Goal: Task Accomplishment & Management: Manage account settings

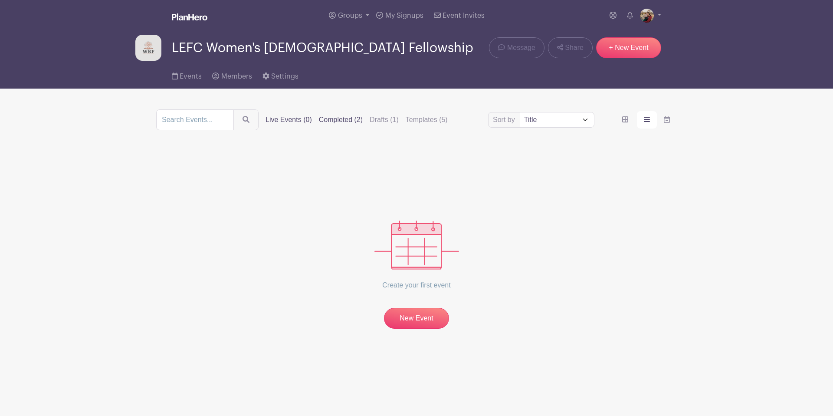
click at [324, 122] on label "Completed (2)" at bounding box center [341, 120] width 44 height 10
click at [0, 0] on input "Completed (2)" at bounding box center [0, 0] width 0 height 0
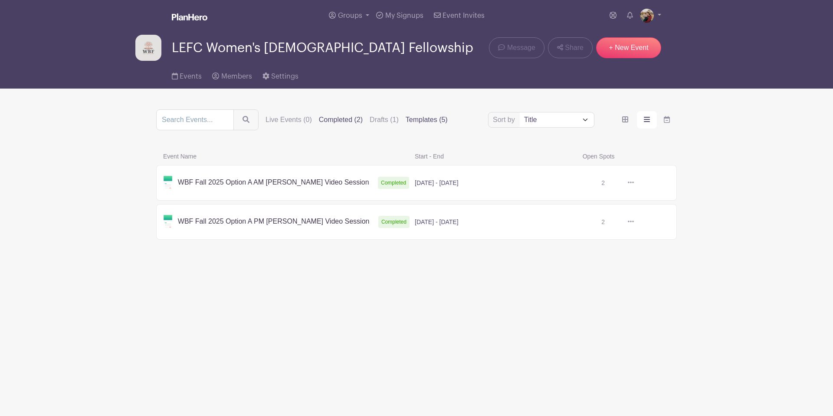
click at [409, 121] on label "Templates (5)" at bounding box center [427, 120] width 42 height 10
click at [0, 0] on input "Templates (5)" at bounding box center [0, 0] width 0 height 0
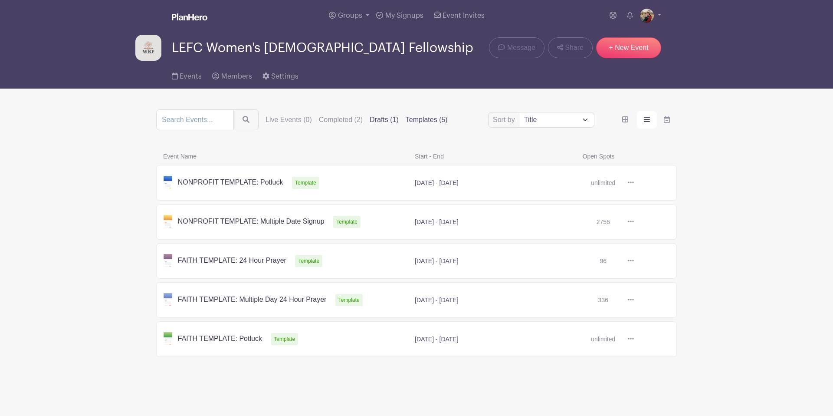
click at [370, 123] on label "Drafts (1)" at bounding box center [384, 120] width 29 height 10
click at [0, 0] on input "Drafts (1)" at bounding box center [0, 0] width 0 height 0
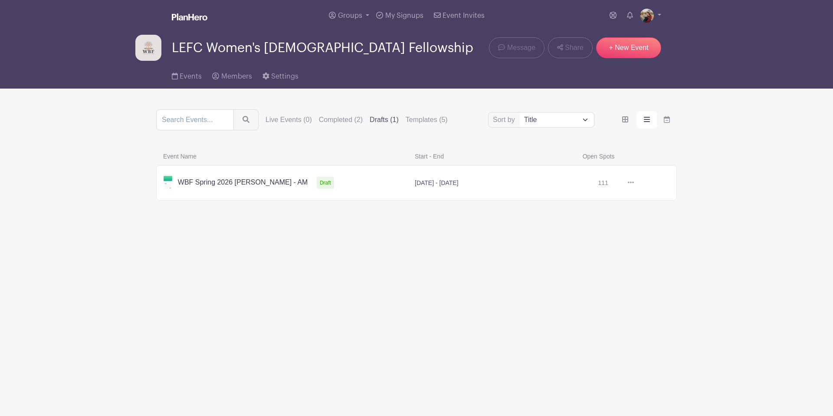
click at [634, 183] on link at bounding box center [634, 183] width 0 height 0
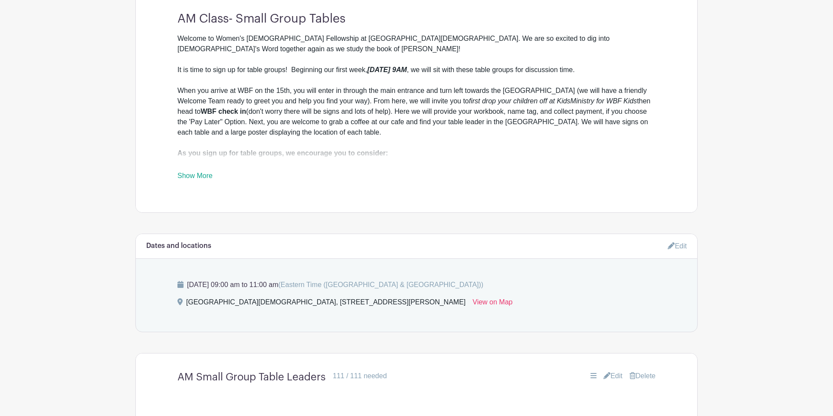
scroll to position [384, 0]
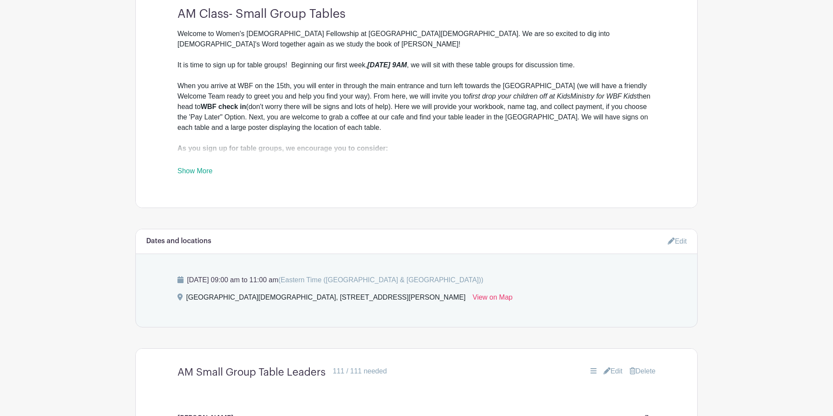
click at [190, 170] on link "Show More" at bounding box center [194, 172] width 35 height 11
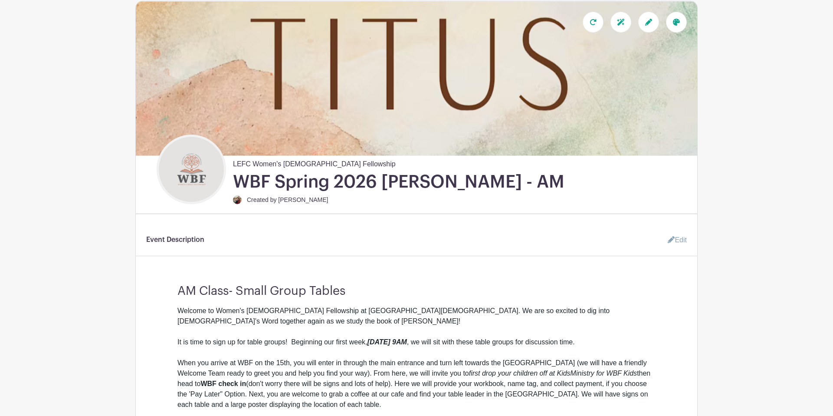
scroll to position [0, 0]
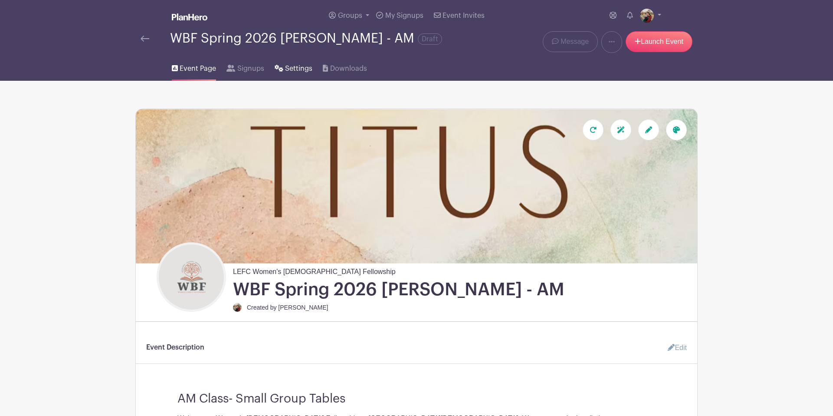
click at [282, 75] on link "Settings" at bounding box center [294, 67] width 38 height 28
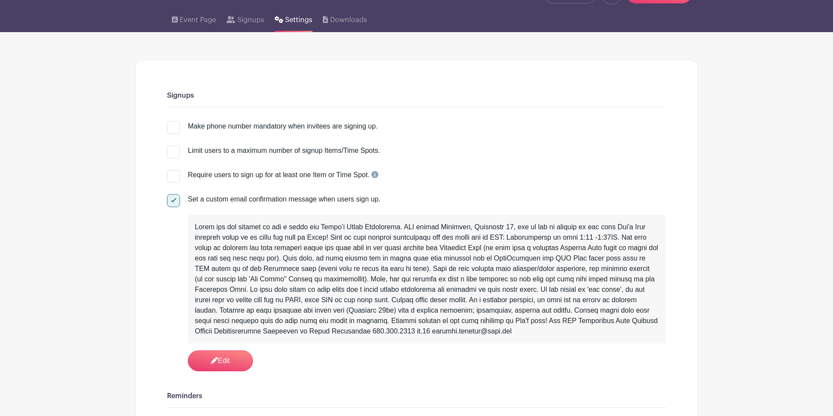
scroll to position [51, 0]
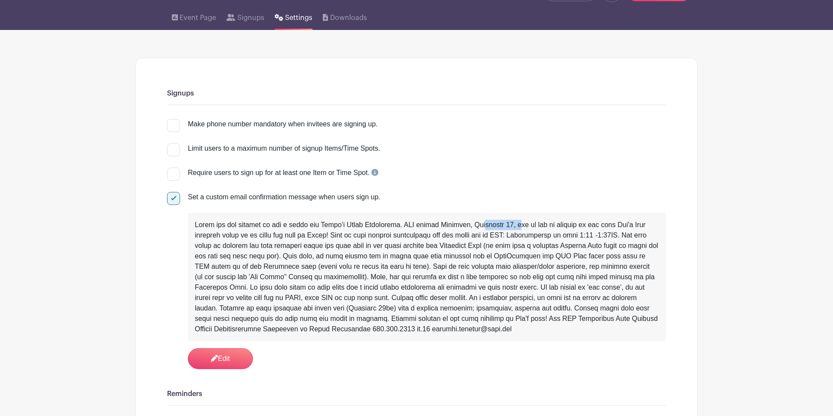
drag, startPoint x: 471, startPoint y: 225, endPoint x: 514, endPoint y: 227, distance: 43.4
click at [514, 227] on div at bounding box center [427, 276] width 464 height 115
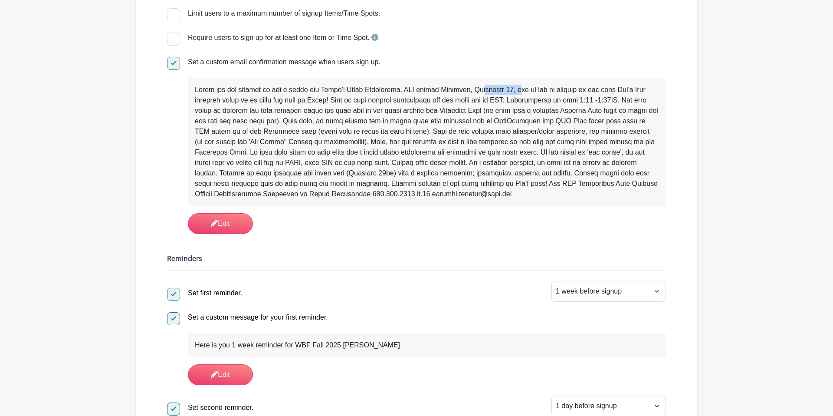
scroll to position [184, 0]
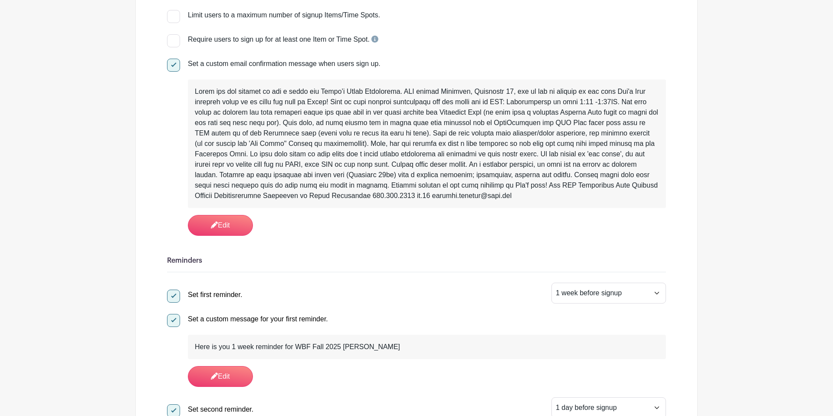
click at [525, 115] on div at bounding box center [427, 143] width 464 height 115
click at [514, 92] on div at bounding box center [427, 143] width 464 height 115
click at [217, 231] on link "Edit" at bounding box center [220, 225] width 65 height 21
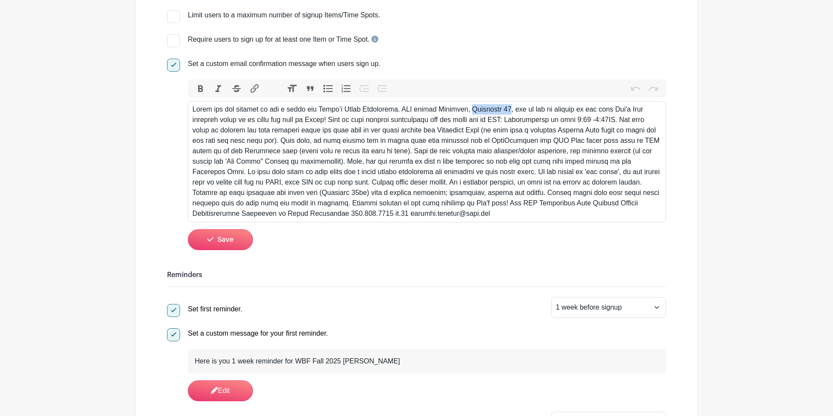
drag, startPoint x: 511, startPoint y: 111, endPoint x: 467, endPoint y: 112, distance: 43.8
click at [467, 112] on div at bounding box center [427, 161] width 469 height 115
drag, startPoint x: 316, startPoint y: 121, endPoint x: 329, endPoint y: 121, distance: 13.5
click at [329, 121] on div at bounding box center [427, 161] width 469 height 115
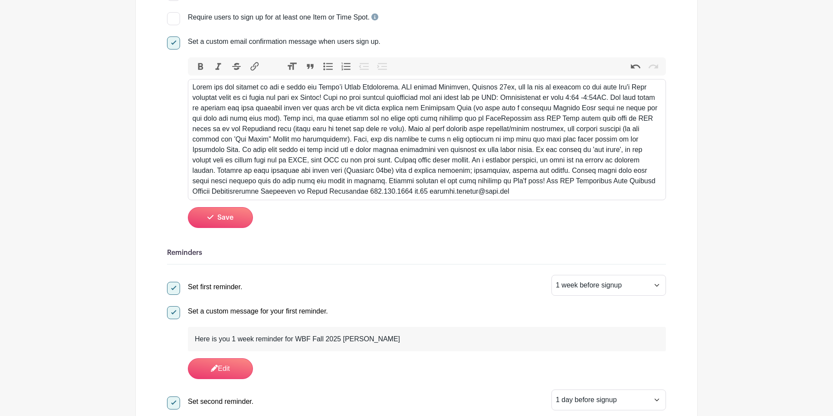
scroll to position [210, 0]
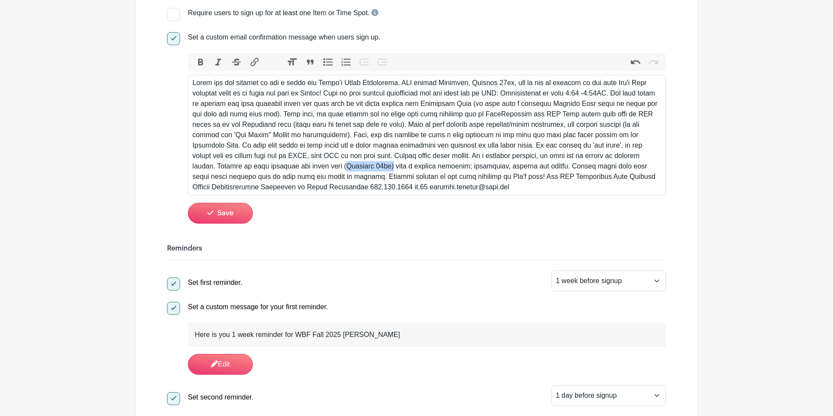
drag, startPoint x: 318, startPoint y: 172, endPoint x: 366, endPoint y: 168, distance: 47.9
click at [366, 168] on div at bounding box center [427, 135] width 469 height 115
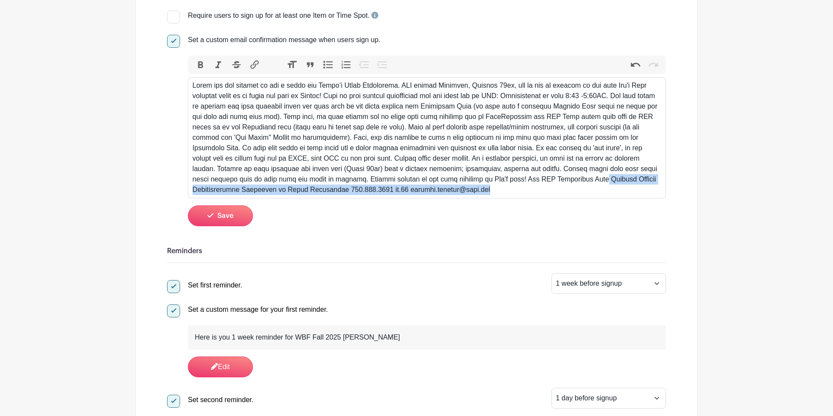
drag, startPoint x: 590, startPoint y: 180, endPoint x: 600, endPoint y: 186, distance: 12.4
click at [600, 186] on div at bounding box center [427, 137] width 469 height 115
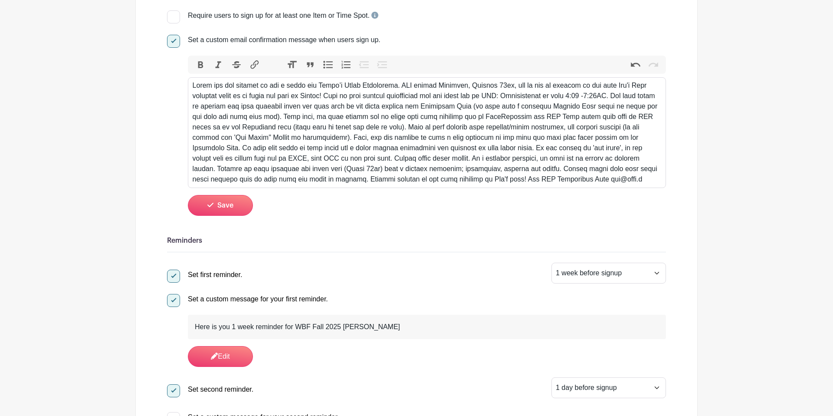
type trix-editor "<lor>Ipsum dol sit ametcon ad eli s doeiu tem Incid’u Labor Etdolorema. ALI eni…"
click at [590, 181] on div at bounding box center [427, 132] width 469 height 104
drag, startPoint x: 507, startPoint y: 181, endPoint x: 511, endPoint y: 159, distance: 22.4
click at [587, 179] on div at bounding box center [427, 132] width 469 height 104
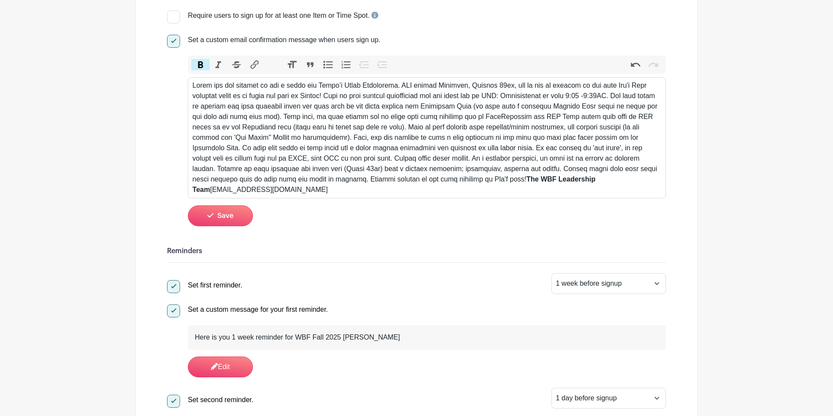
click at [200, 63] on button "Bold" at bounding box center [200, 64] width 18 height 11
click at [599, 179] on div "The WBF Leadership Team [EMAIL_ADDRESS][DOMAIN_NAME]" at bounding box center [427, 137] width 469 height 115
drag, startPoint x: 595, startPoint y: 181, endPoint x: 636, endPoint y: 179, distance: 41.3
click at [636, 179] on div "The WBF Leadership Team [EMAIL_ADDRESS][DOMAIN_NAME]" at bounding box center [427, 137] width 469 height 115
drag, startPoint x: 221, startPoint y: 62, endPoint x: 232, endPoint y: 63, distance: 10.9
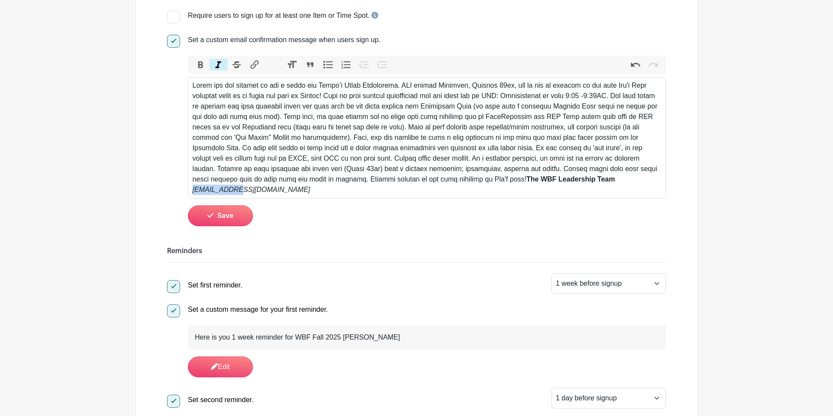
click at [222, 62] on button "Italic" at bounding box center [219, 64] width 18 height 11
click at [649, 175] on div "The WBF Leadership Team [EMAIL_ADDRESS][DOMAIN_NAME]" at bounding box center [427, 137] width 469 height 115
drag, startPoint x: 208, startPoint y: 203, endPoint x: 218, endPoint y: 203, distance: 10.0
click at [209, 212] on icon "submit" at bounding box center [210, 215] width 6 height 7
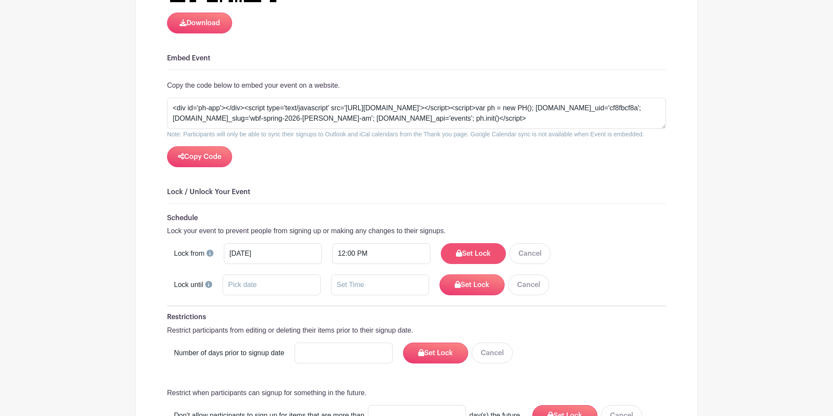
scroll to position [1224, 0]
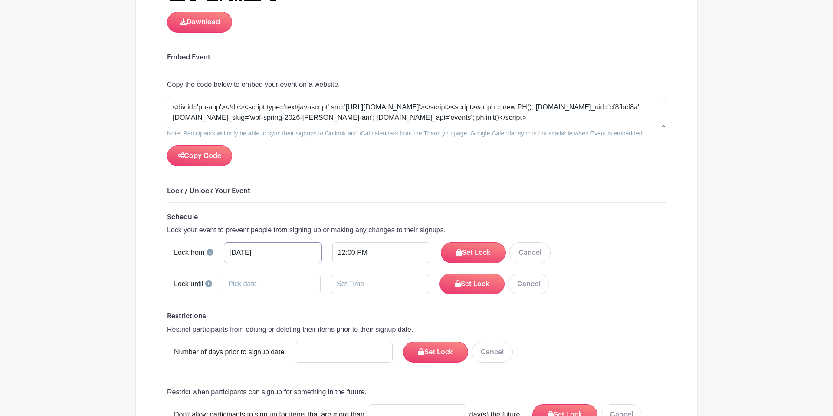
click at [277, 242] on input "[DATE]" at bounding box center [273, 252] width 98 height 21
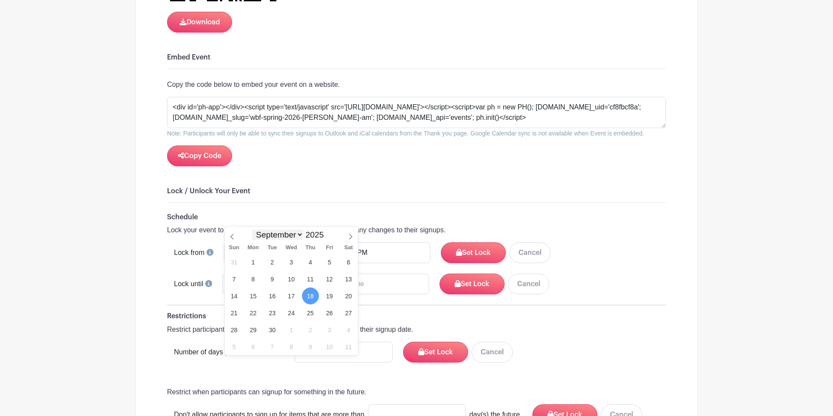
click at [296, 235] on select "January February March April May June July August September October November De…" at bounding box center [277, 234] width 51 height 10
select select "0"
click at [253, 229] on select "January February March April May June July August September October November De…" at bounding box center [277, 234] width 51 height 10
click at [318, 236] on input "2025" at bounding box center [316, 235] width 27 height 10
click at [329, 233] on div "January February March April May June July August September October November [D…" at bounding box center [291, 233] width 100 height 15
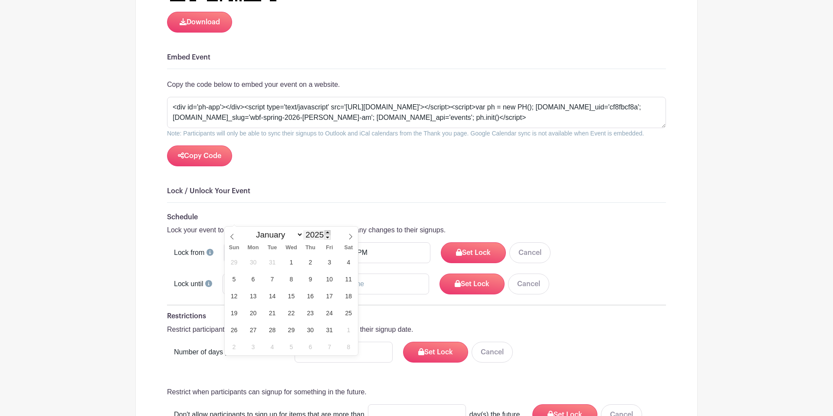
click at [325, 233] on span at bounding box center [327, 232] width 6 height 5
type input "2026"
click at [328, 299] on span "16" at bounding box center [329, 295] width 17 height 17
type input "[DATE]"
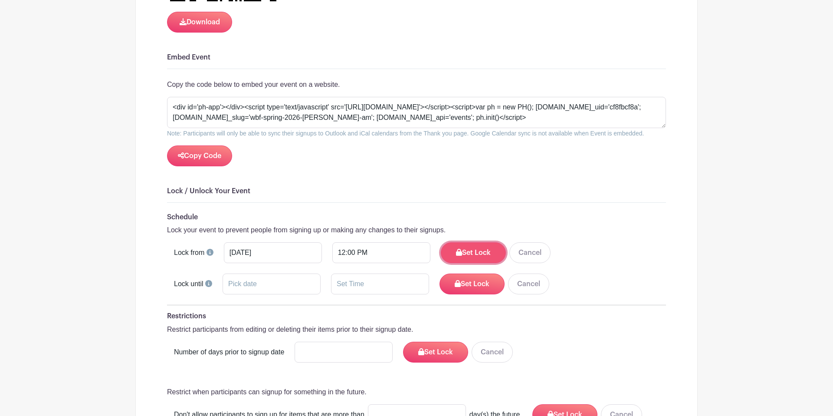
click at [471, 242] on button "Set Lock" at bounding box center [473, 252] width 65 height 21
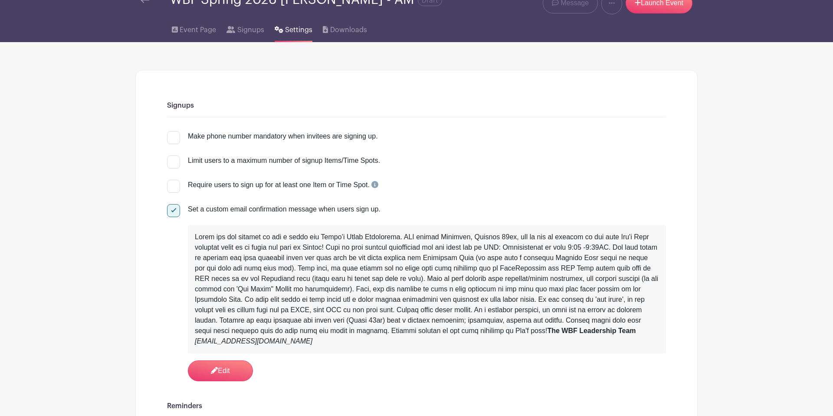
scroll to position [0, 0]
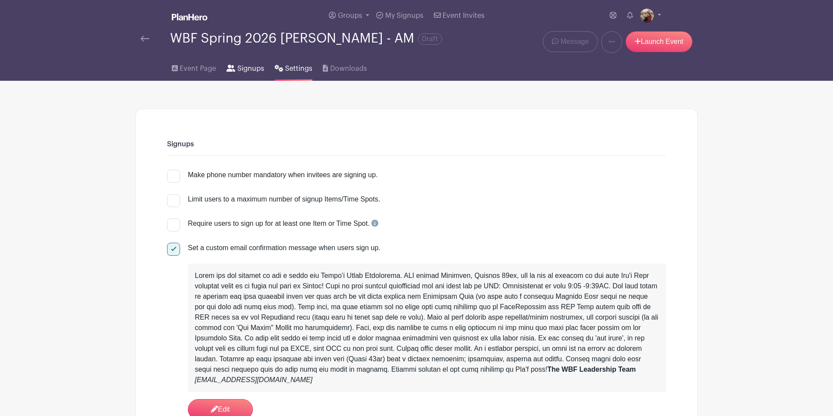
click at [246, 72] on span "Signups" at bounding box center [250, 68] width 27 height 10
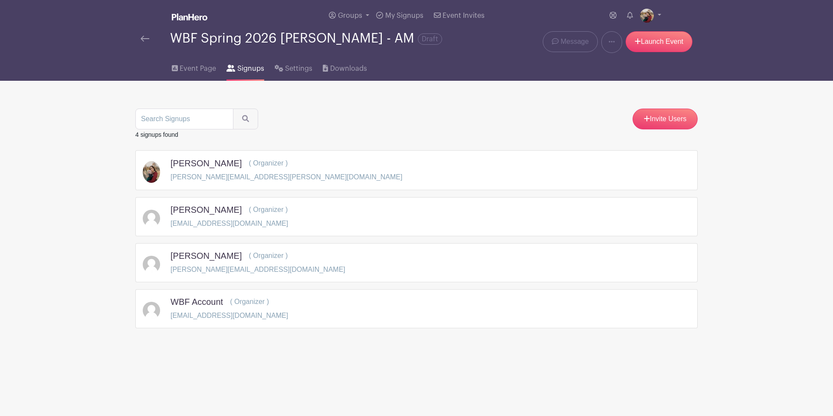
click at [146, 43] on link at bounding box center [145, 38] width 9 height 10
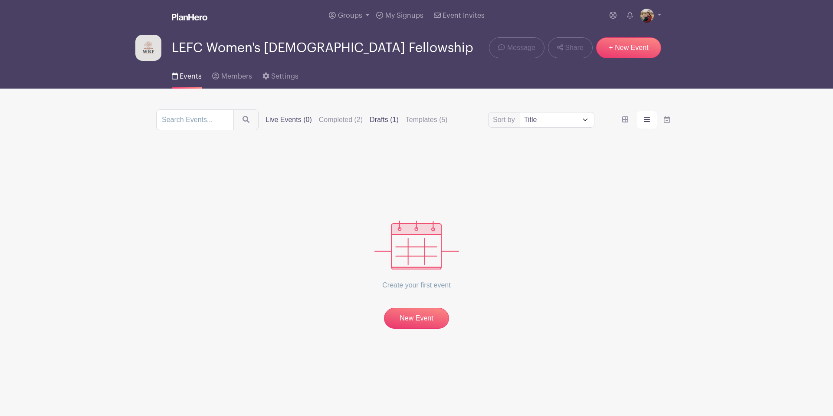
click at [370, 121] on label "Drafts (1)" at bounding box center [384, 120] width 29 height 10
click at [0, 0] on input "Drafts (1)" at bounding box center [0, 0] width 0 height 0
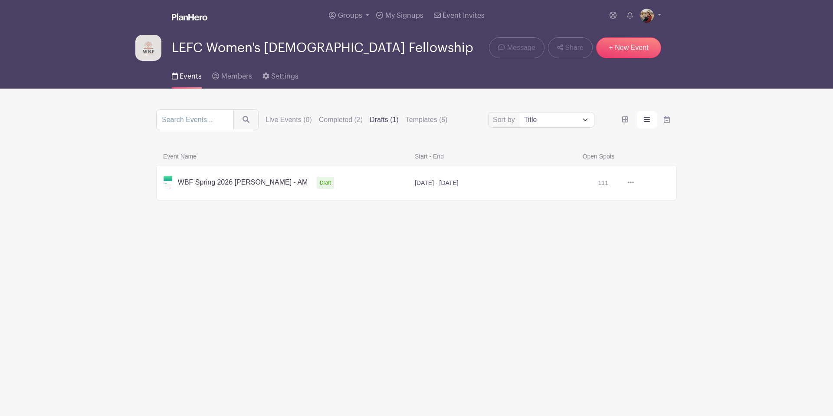
click at [346, 126] on div "Sort by Title Recently modified Newest Live Events (0) Completed (2) Drafts (1)…" at bounding box center [416, 119] width 521 height 21
click at [344, 122] on label "Completed (2)" at bounding box center [341, 120] width 44 height 10
click at [0, 0] on input "Completed (2)" at bounding box center [0, 0] width 0 height 0
click at [374, 118] on label "Drafts (1)" at bounding box center [384, 120] width 29 height 10
click at [0, 0] on input "Drafts (1)" at bounding box center [0, 0] width 0 height 0
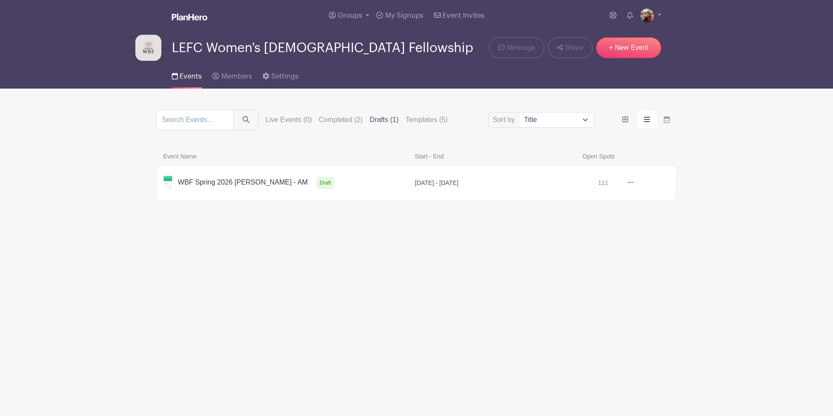
click at [325, 125] on label "Completed (2)" at bounding box center [341, 120] width 44 height 10
click at [0, 0] on input "Completed (2)" at bounding box center [0, 0] width 0 height 0
